Goal: Navigation & Orientation: Understand site structure

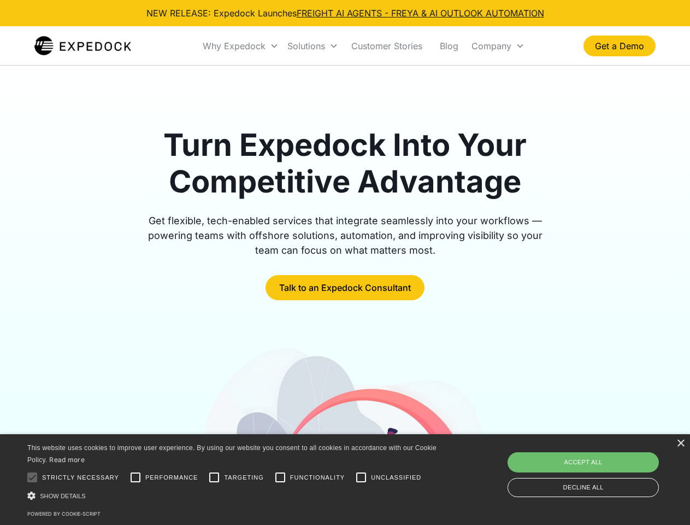
click at [241, 46] on div "Why Expedock" at bounding box center [234, 45] width 63 height 11
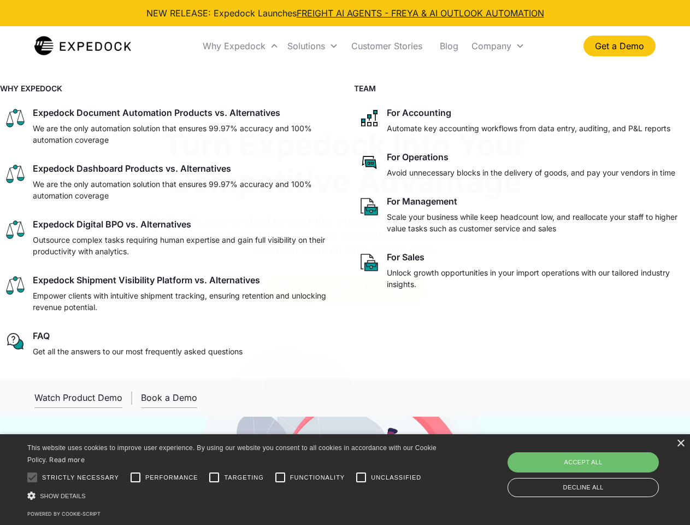
click at [313, 46] on div "Solutions" at bounding box center [306, 45] width 38 height 11
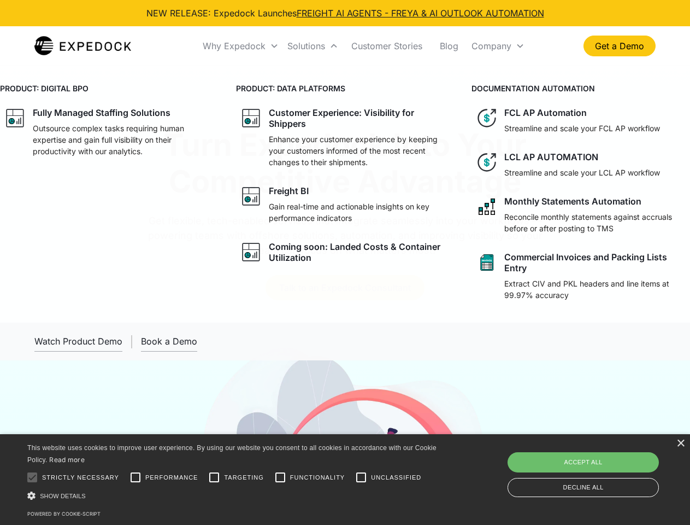
click at [498, 46] on div "Company" at bounding box center [492, 45] width 40 height 11
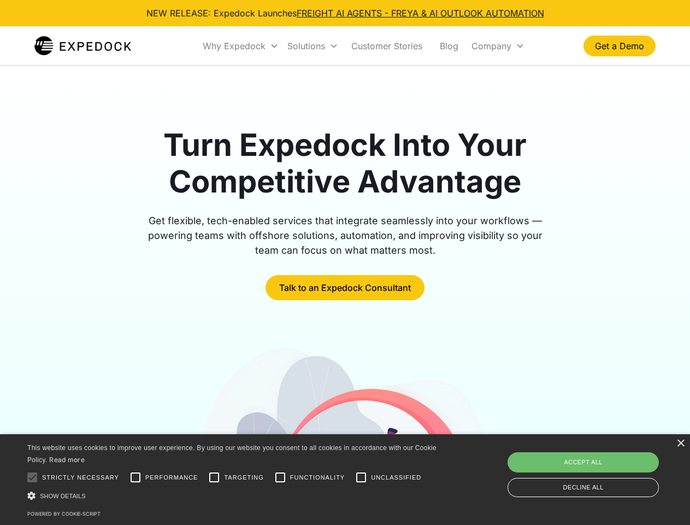
click at [32, 477] on div at bounding box center [32, 477] width 22 height 22
click at [136, 477] on input "Performance" at bounding box center [136, 477] width 22 height 22
checkbox input "true"
click at [214, 477] on input "Targeting" at bounding box center [214, 477] width 22 height 22
checkbox input "true"
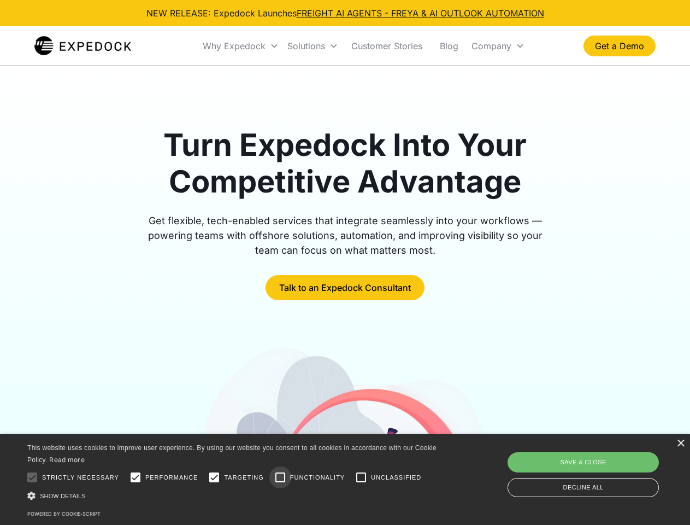
click at [280, 477] on input "Functionality" at bounding box center [280, 477] width 22 height 22
checkbox input "true"
click at [361, 477] on input "Unclassified" at bounding box center [361, 477] width 22 height 22
checkbox input "true"
click at [234, 495] on div "Show details Hide details" at bounding box center [233, 495] width 413 height 11
